Goal: Transaction & Acquisition: Purchase product/service

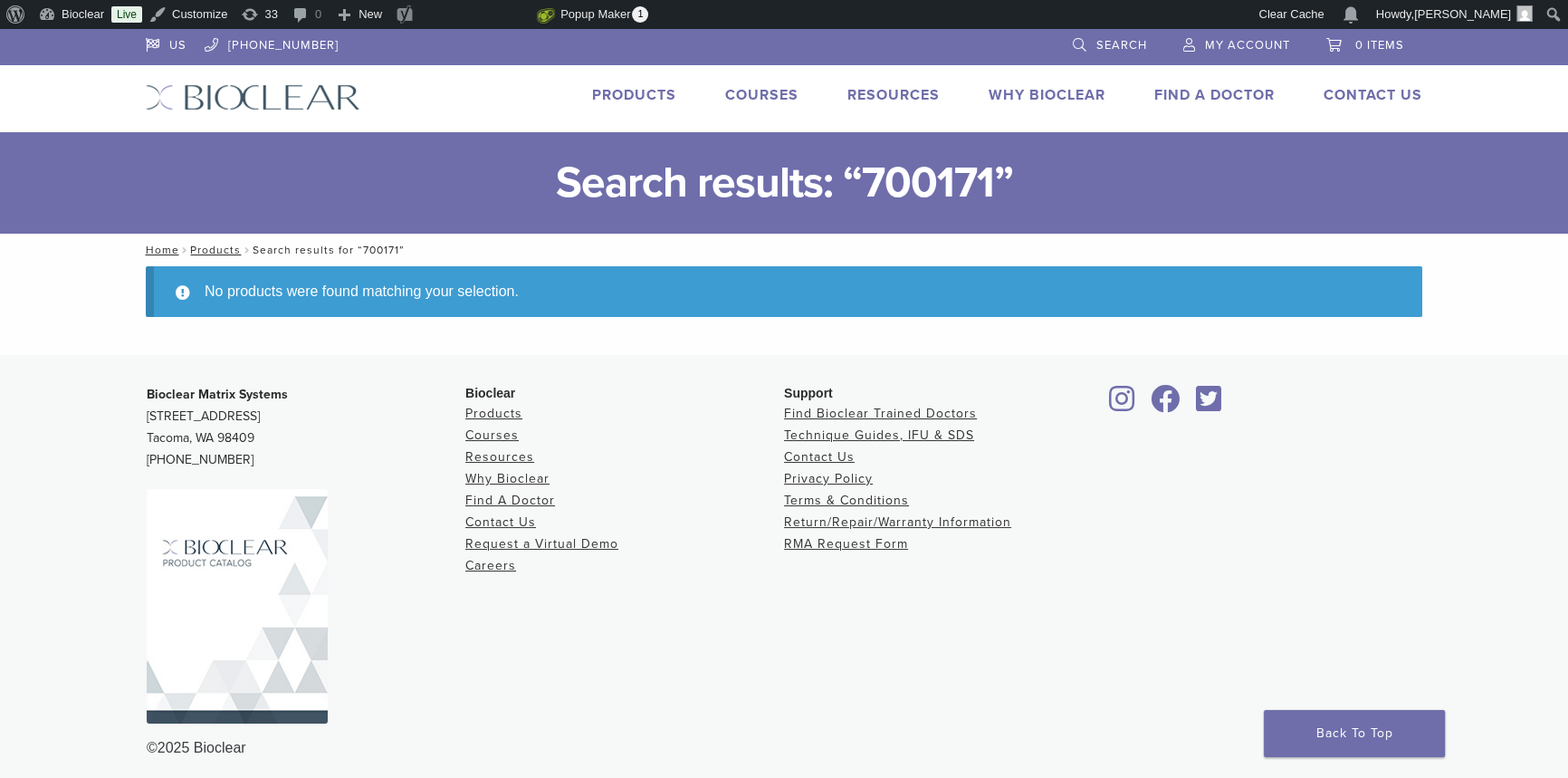
click at [620, 89] on link "Products" at bounding box center [634, 95] width 85 height 18
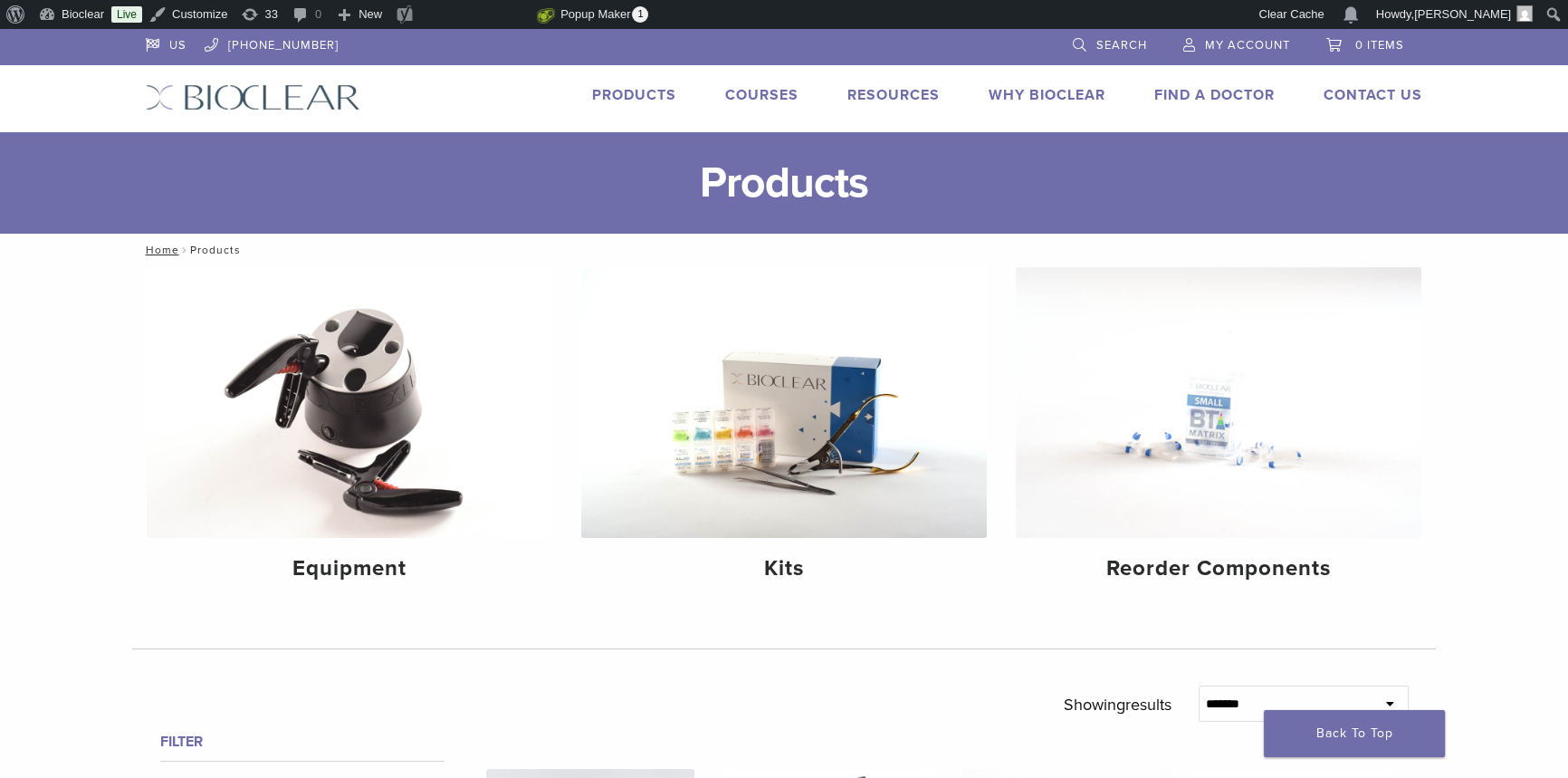
click at [1358, 38] on span "0 items" at bounding box center [1379, 45] width 49 height 15
click at [1340, 47] on link "0 items" at bounding box center [1365, 42] width 78 height 27
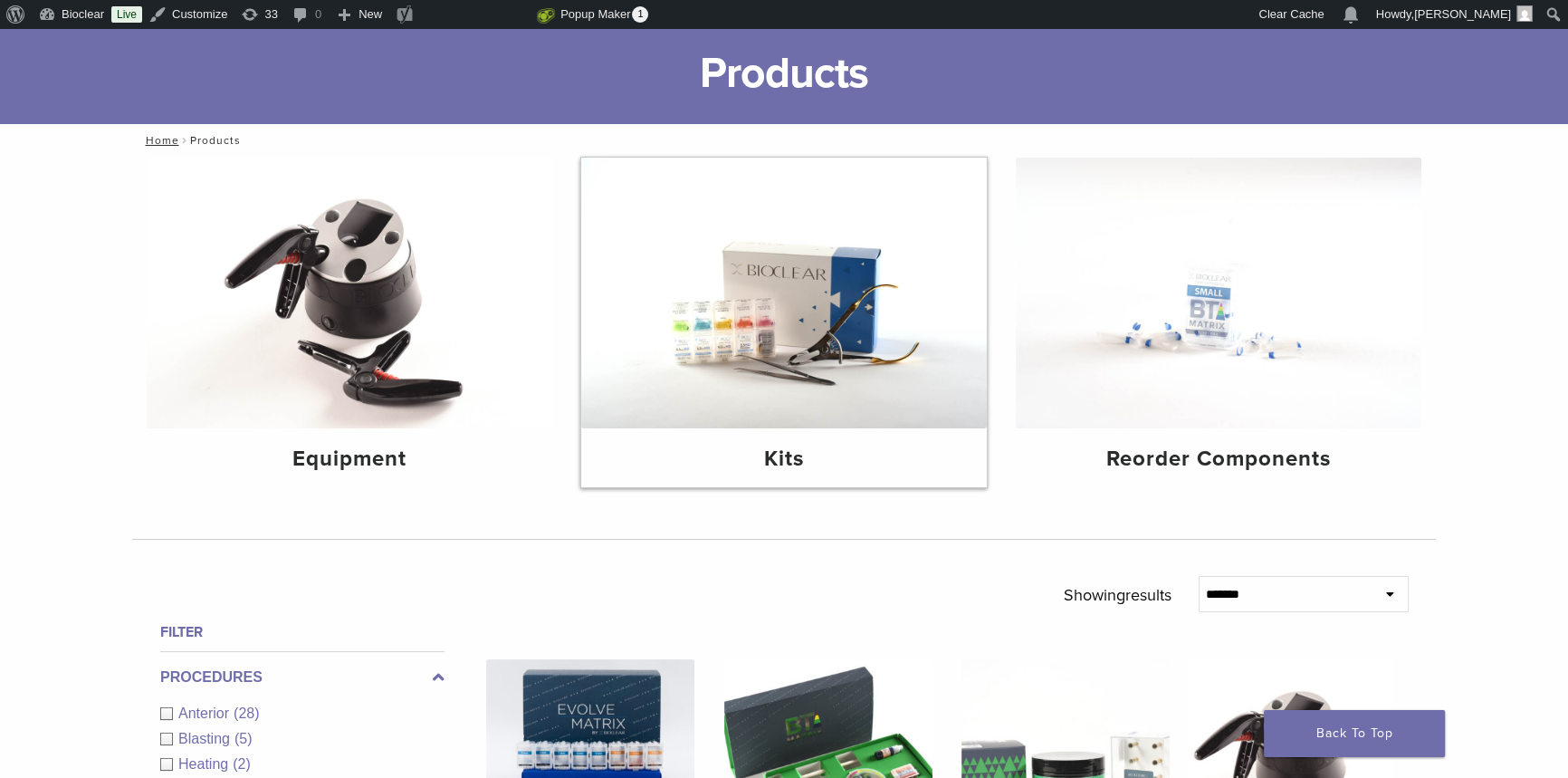
scroll to position [329, 0]
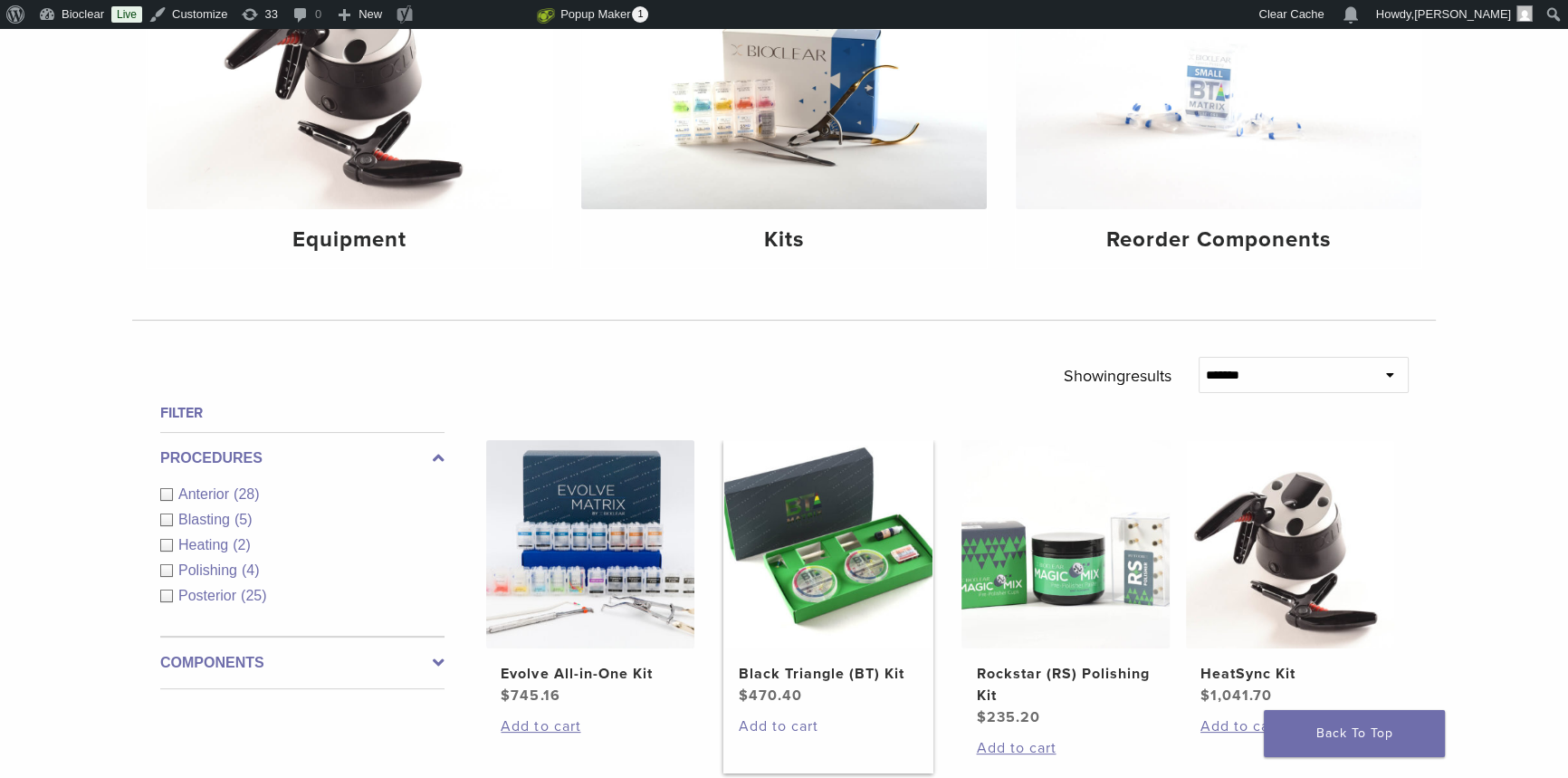
click at [773, 724] on link "Add to cart" at bounding box center [828, 726] width 179 height 22
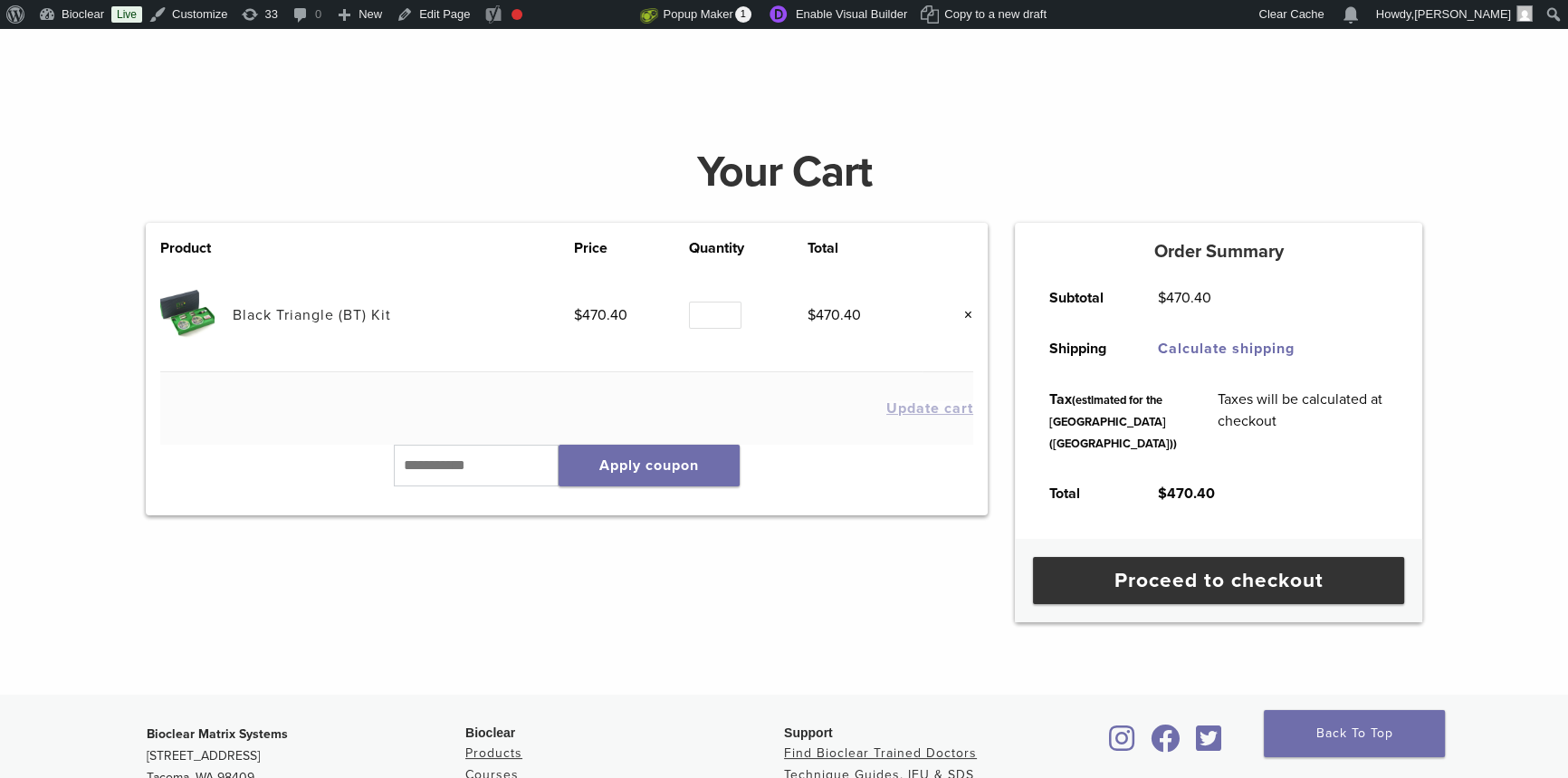
scroll to position [164, 0]
